Goal: Check status: Check status

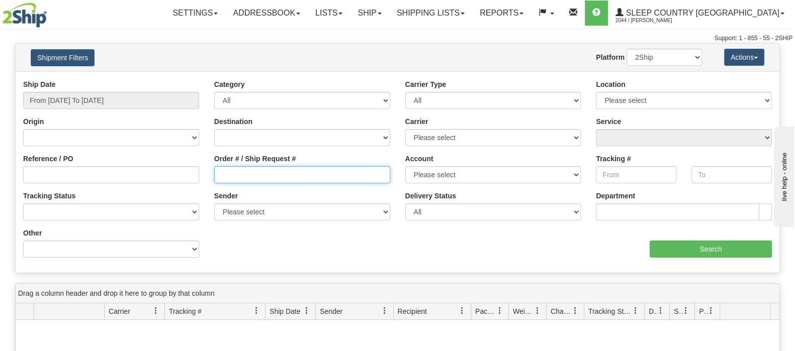
click at [285, 172] on input "Order # / Ship Request #" at bounding box center [302, 174] width 176 height 17
paste input "9000I144066"
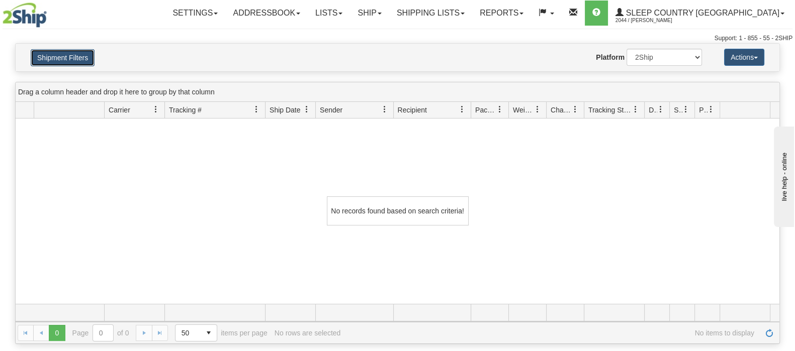
click at [50, 56] on button "Shipment Filters" at bounding box center [63, 57] width 64 height 17
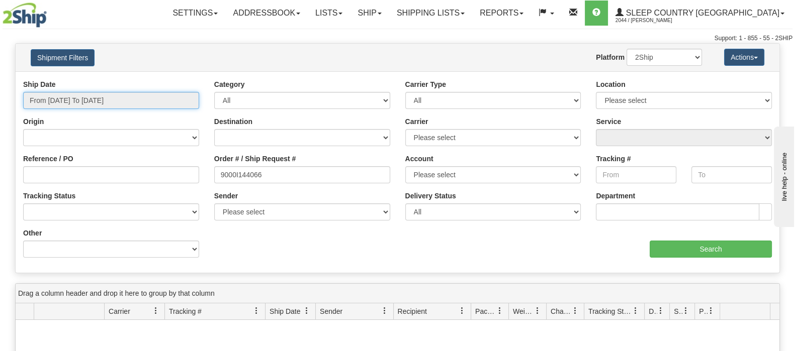
click at [101, 104] on input "From [DATE] To [DATE]" at bounding box center [111, 100] width 176 height 17
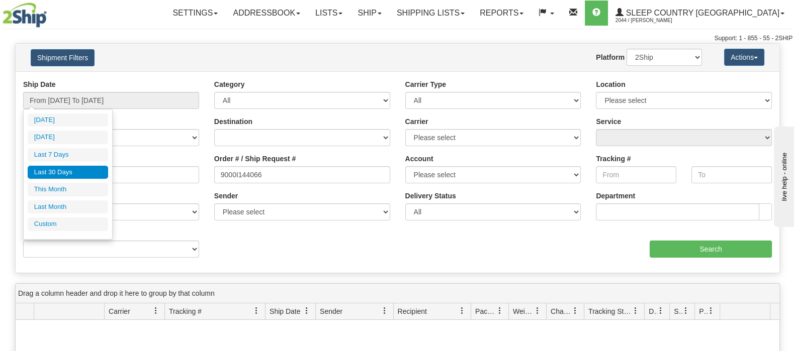
click at [76, 171] on li "Last 30 Days" at bounding box center [68, 173] width 80 height 14
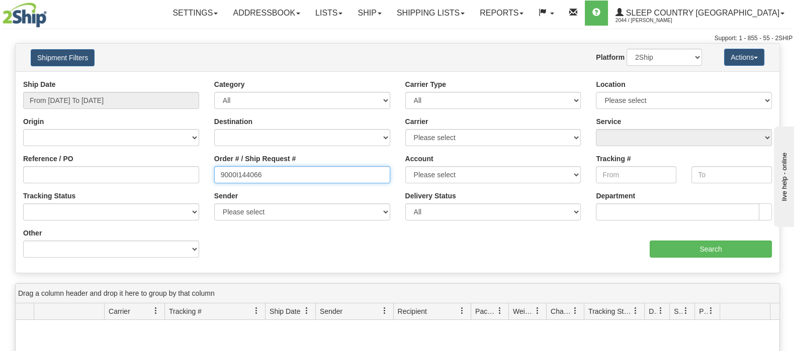
drag, startPoint x: 269, startPoint y: 174, endPoint x: 145, endPoint y: 167, distance: 123.9
click at [145, 79] on div "Reference / PO Order # / Ship Request # 9000I144066 Account Please select [GEOG…" at bounding box center [397, 79] width 763 height 0
paste input "2I165595"
type input "9002I165595"
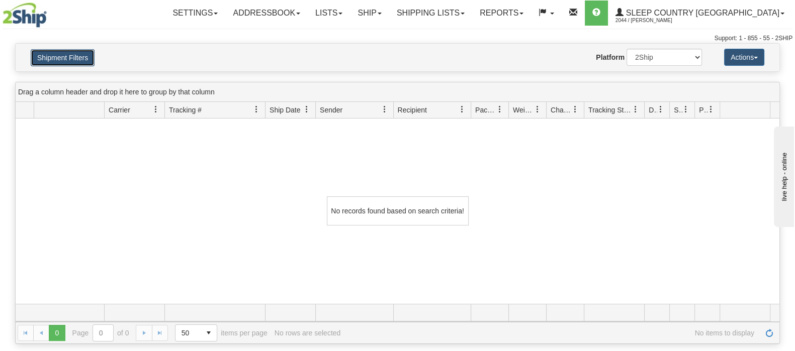
click at [82, 60] on button "Shipment Filters" at bounding box center [63, 57] width 64 height 17
